Goal: Information Seeking & Learning: Learn about a topic

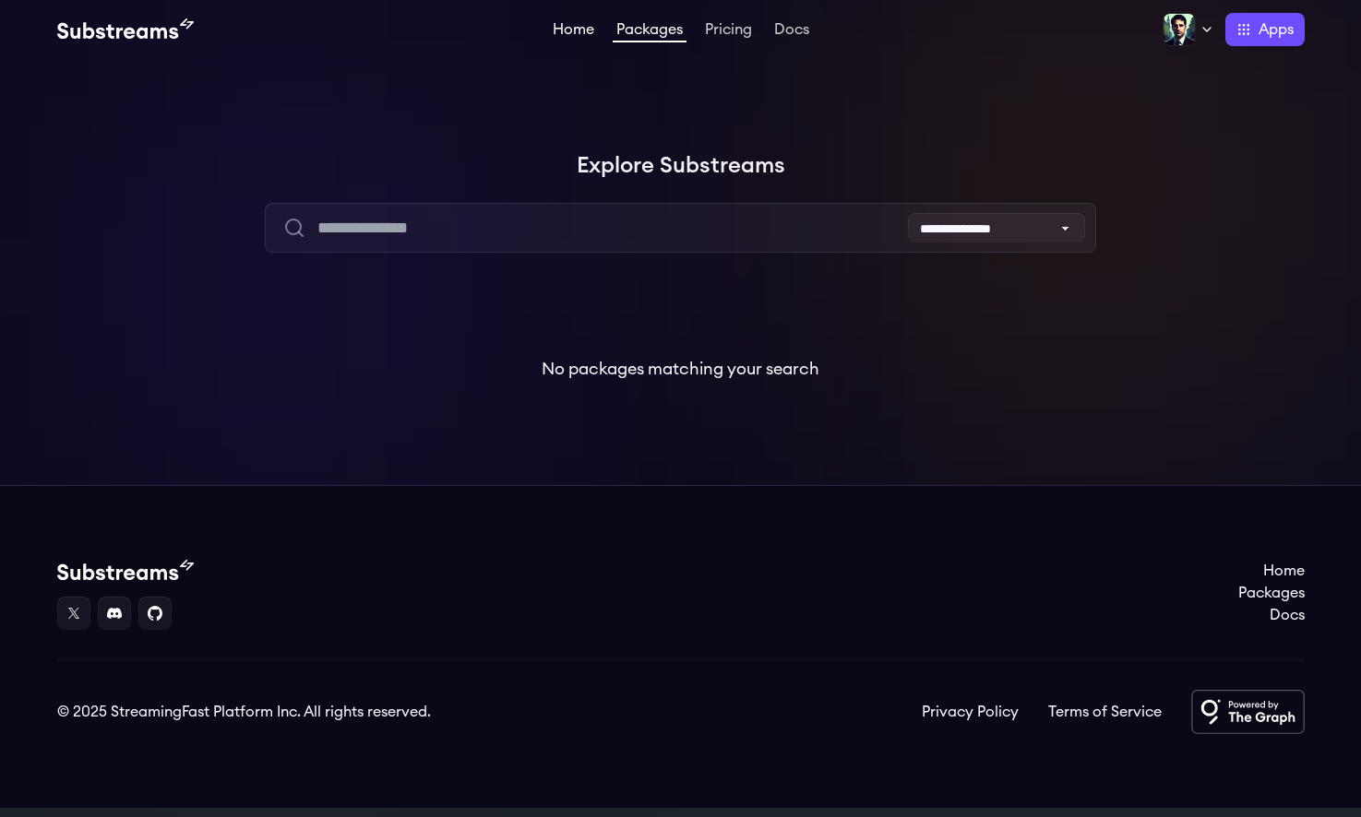
click at [574, 28] on link "Home" at bounding box center [573, 31] width 49 height 18
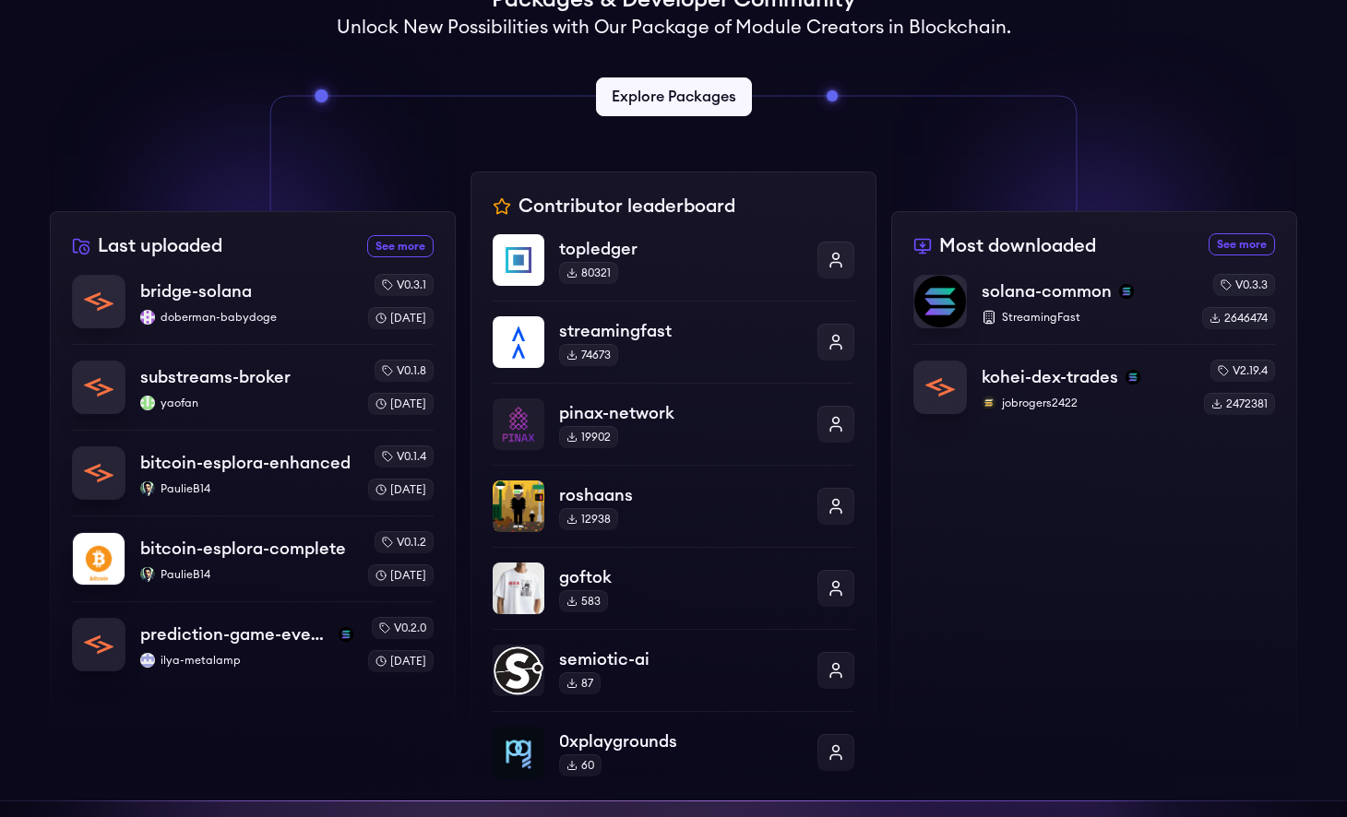
scroll to position [503, 0]
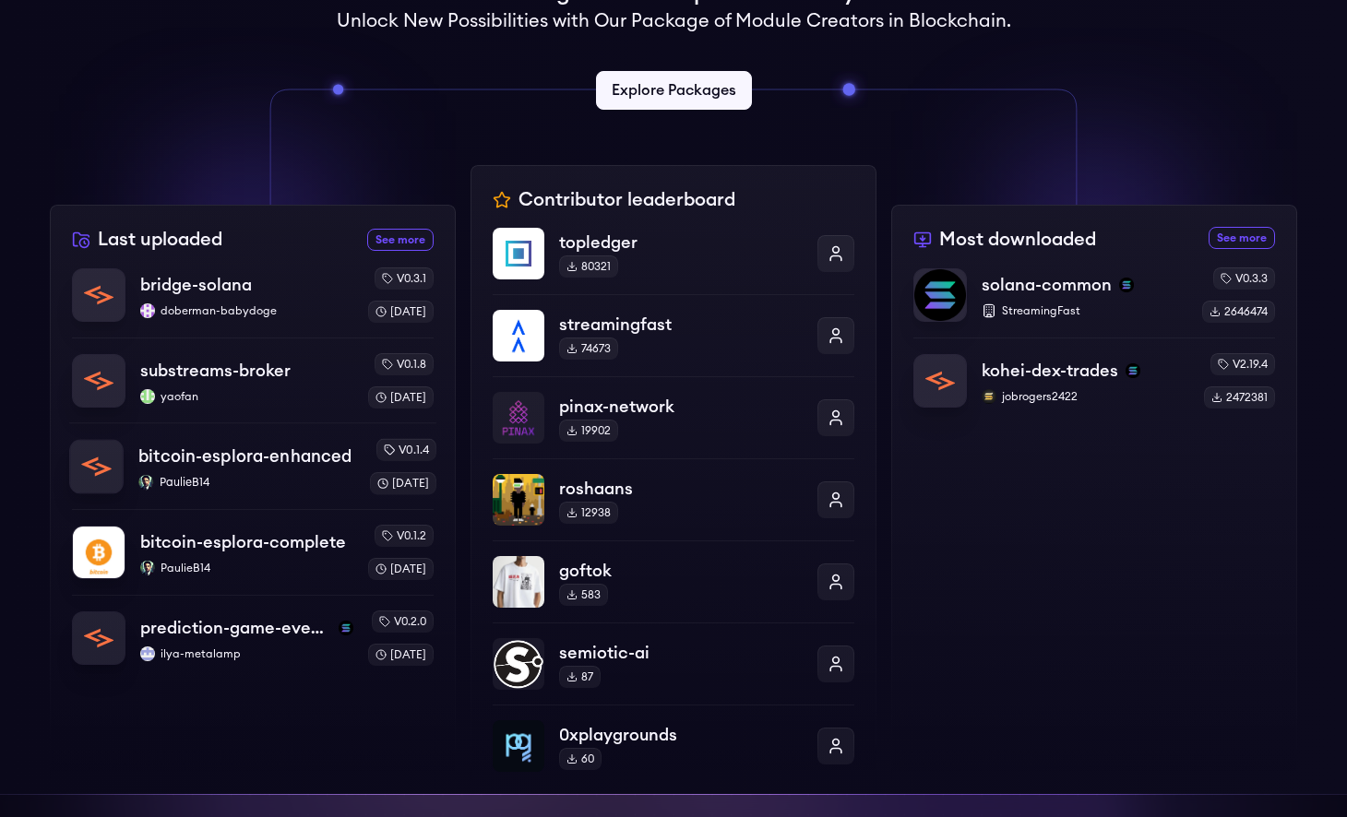
click at [266, 489] on p "PaulieB14" at bounding box center [246, 482] width 216 height 15
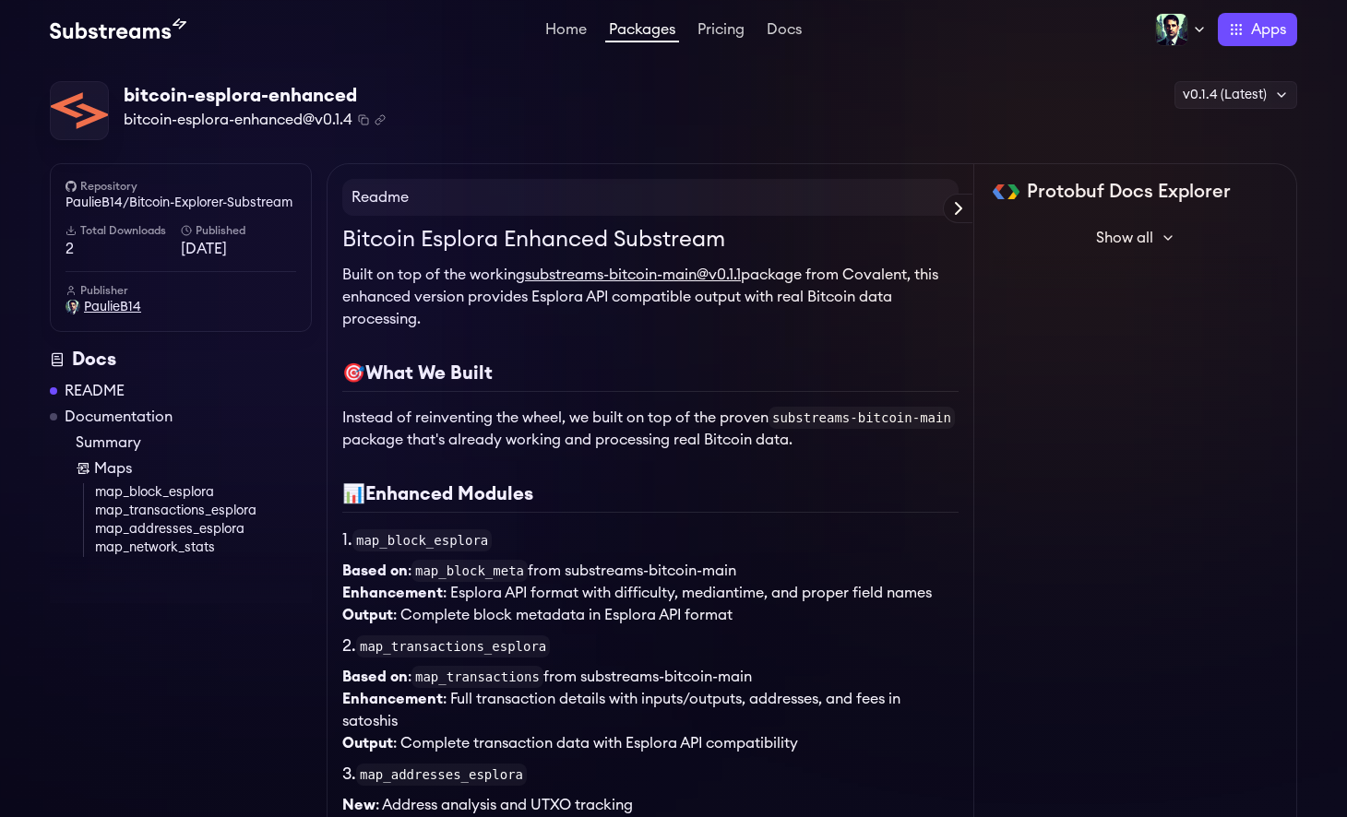
click at [115, 310] on span "PaulieB14" at bounding box center [112, 307] width 57 height 18
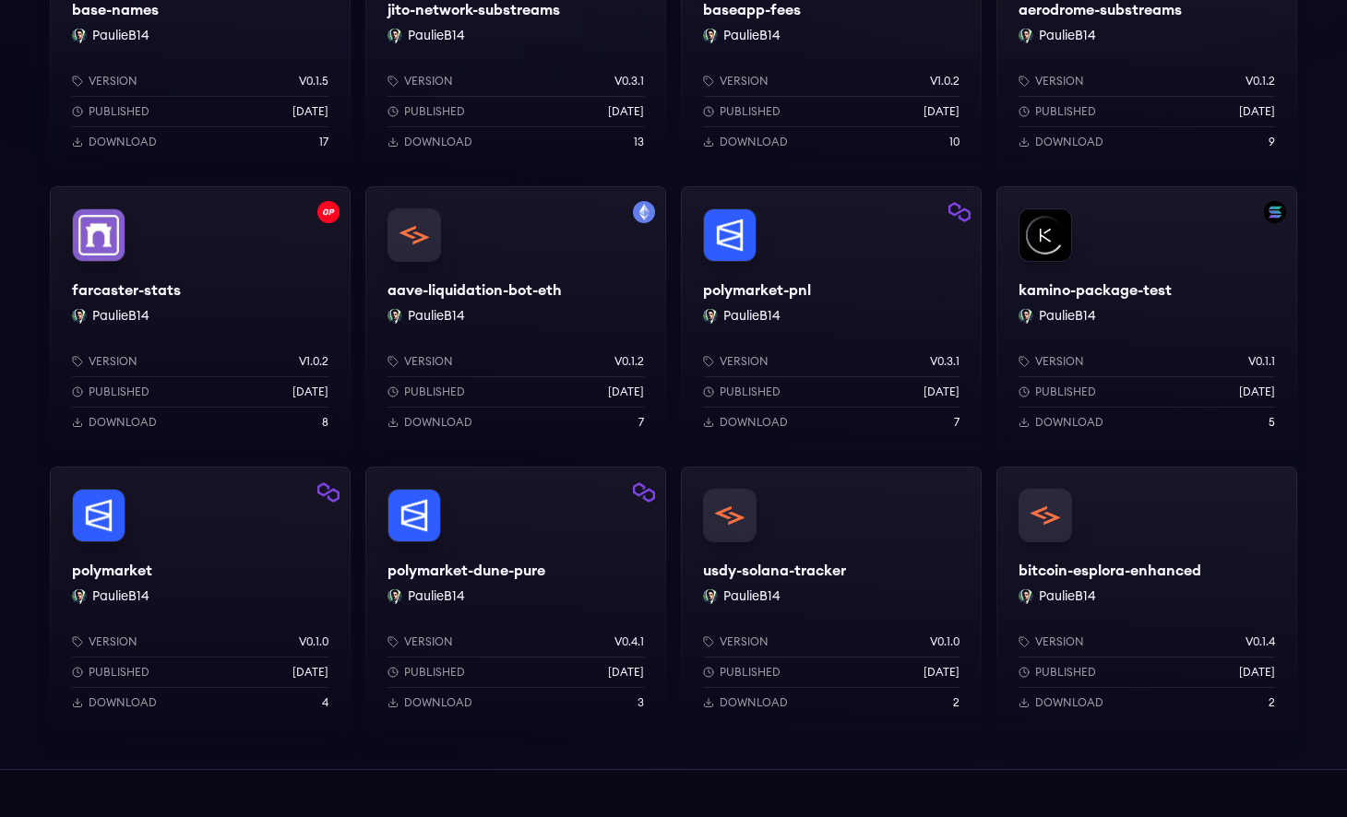
scroll to position [760, 0]
